Goal: Task Accomplishment & Management: Manage account settings

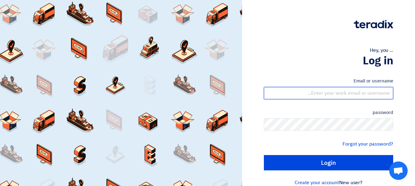
click at [378, 98] on input "text" at bounding box center [328, 93] width 129 height 12
type input "[EMAIL_ADDRESS][DOMAIN_NAME]"
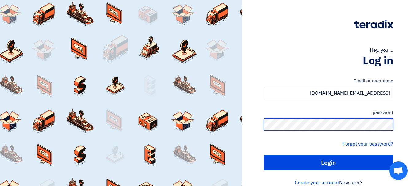
click at [264, 155] on input "Login" at bounding box center [328, 162] width 129 height 15
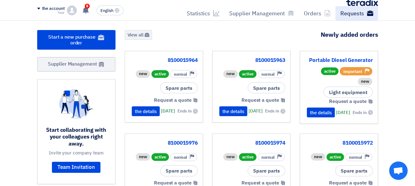
click at [351, 16] on font "Requests" at bounding box center [352, 13] width 24 height 8
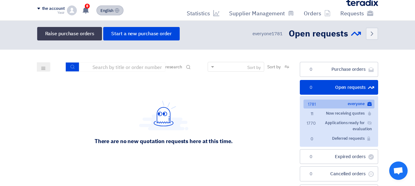
click at [114, 11] on button "English EN" at bounding box center [109, 11] width 27 height 10
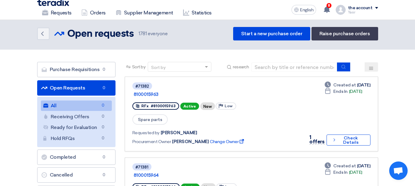
click at [70, 89] on font "Open Requests" at bounding box center [68, 88] width 36 height 6
click at [57, 10] on font "Requests" at bounding box center [61, 13] width 21 height 6
click at [44, 35] on icon "Back" at bounding box center [42, 33] width 7 height 7
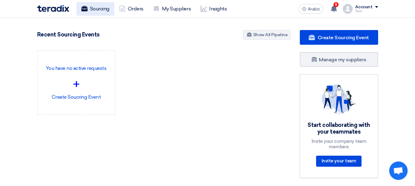
click at [99, 8] on font "Sourcing" at bounding box center [99, 9] width 19 height 6
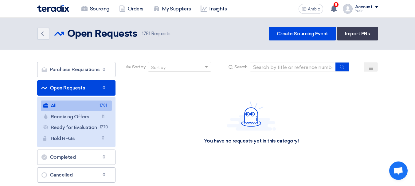
click at [69, 103] on link "All All 1781" at bounding box center [76, 106] width 71 height 10
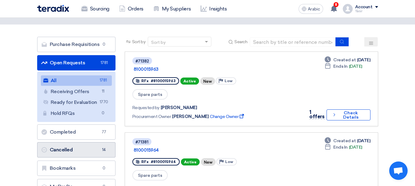
scroll to position [31, 0]
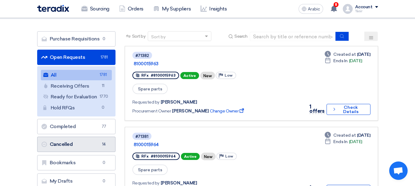
click at [79, 145] on link "Cancelled Cancelled 14" at bounding box center [76, 144] width 78 height 15
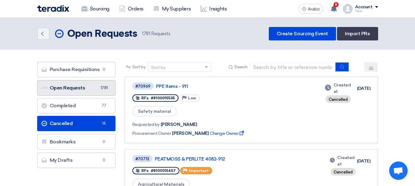
click at [66, 87] on font "Open Requests" at bounding box center [68, 88] width 36 height 6
